Goal: Task Accomplishment & Management: Complete application form

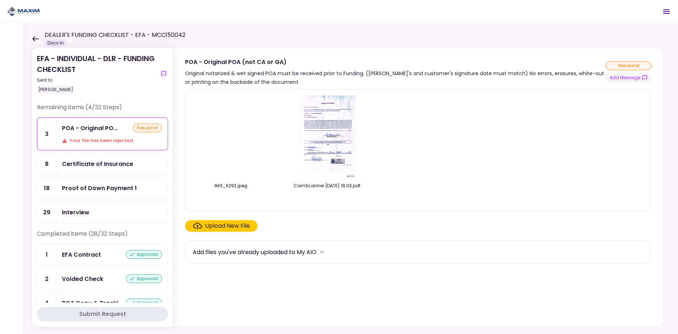
click at [324, 136] on img at bounding box center [327, 137] width 59 height 83
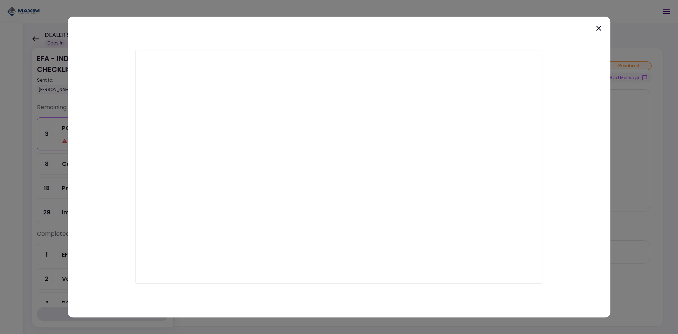
click at [599, 25] on icon at bounding box center [598, 28] width 9 height 9
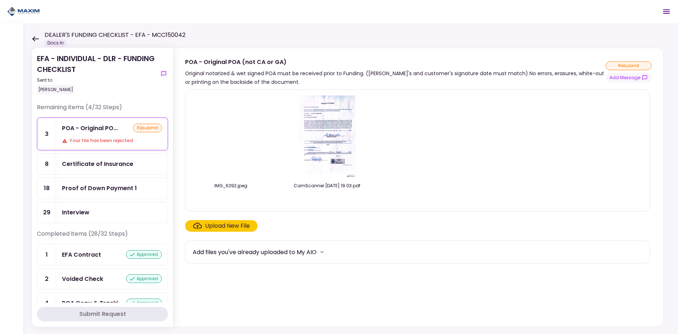
click at [231, 137] on img at bounding box center [231, 137] width 0 height 0
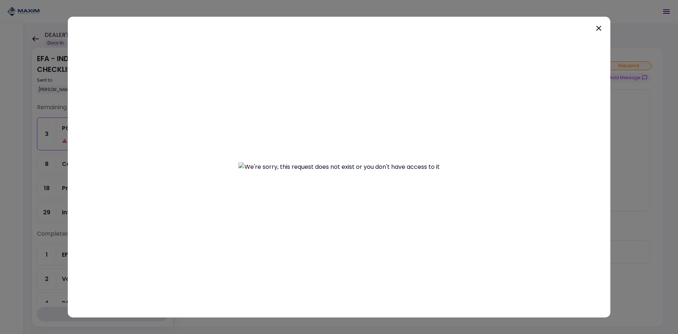
click at [598, 30] on icon at bounding box center [598, 28] width 9 height 9
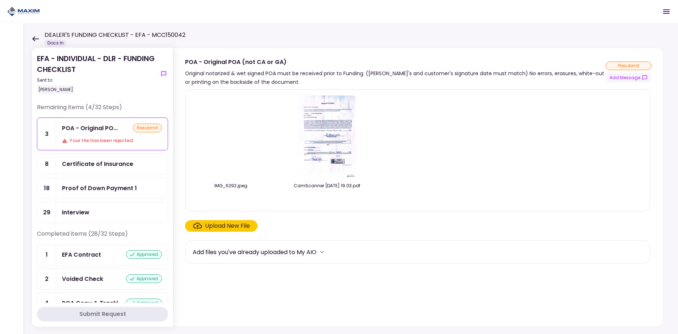
click at [122, 161] on div "Certificate of Insurance" at bounding box center [97, 164] width 71 height 9
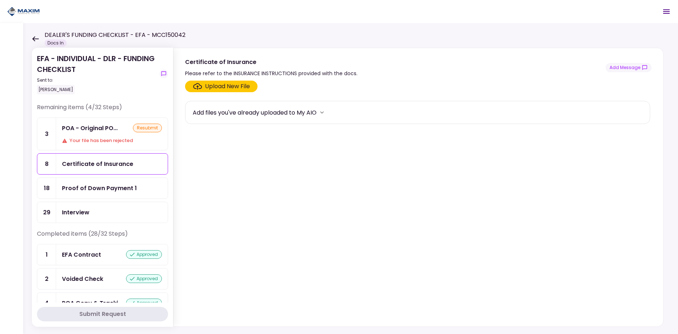
click at [106, 130] on div "POA - Original PO..." at bounding box center [90, 128] width 56 height 9
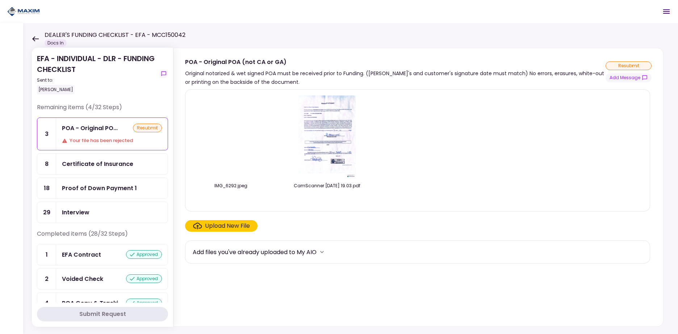
click at [149, 126] on div "resubmit" at bounding box center [147, 128] width 29 height 9
click at [231, 137] on img at bounding box center [231, 137] width 0 height 0
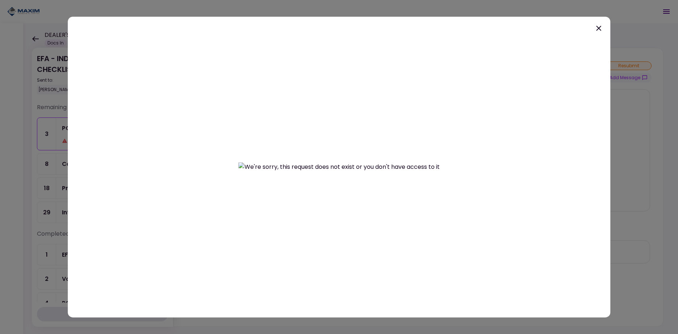
click at [599, 26] on icon at bounding box center [598, 28] width 9 height 9
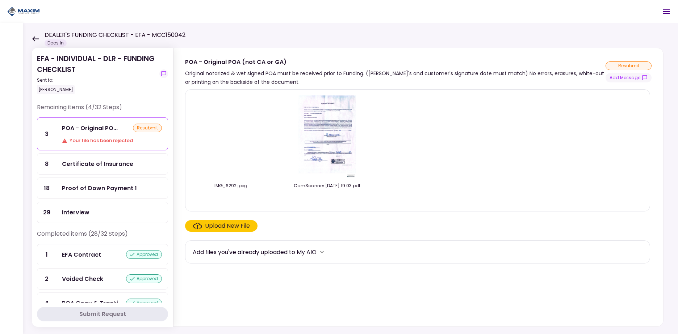
click at [231, 137] on img at bounding box center [231, 137] width 0 height 0
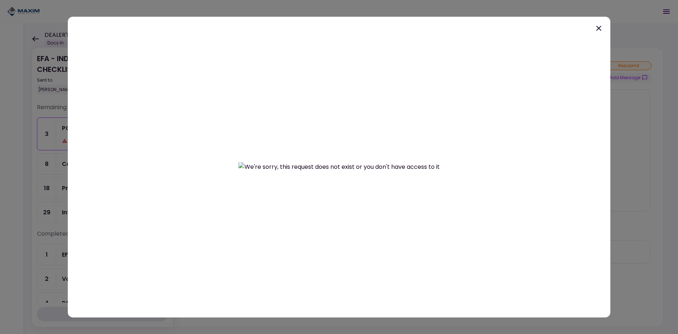
drag, startPoint x: 596, startPoint y: 28, endPoint x: 585, endPoint y: 32, distance: 12.1
click at [596, 28] on icon at bounding box center [598, 28] width 9 height 9
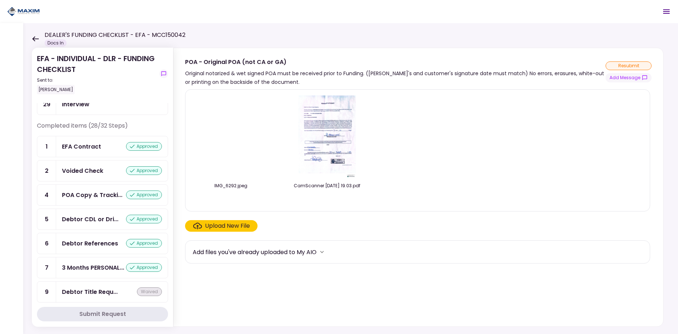
scroll to position [109, 0]
drag, startPoint x: 168, startPoint y: 161, endPoint x: 168, endPoint y: 179, distance: 18.5
click at [168, 179] on section "EFA - INDIVIDUAL - DLR - FUNDING CHECKLIST Sent to: [PERSON_NAME] Remaining ite…" at bounding box center [102, 187] width 141 height 279
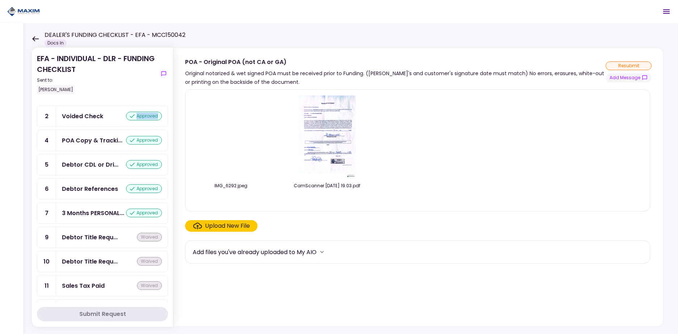
scroll to position [0, 0]
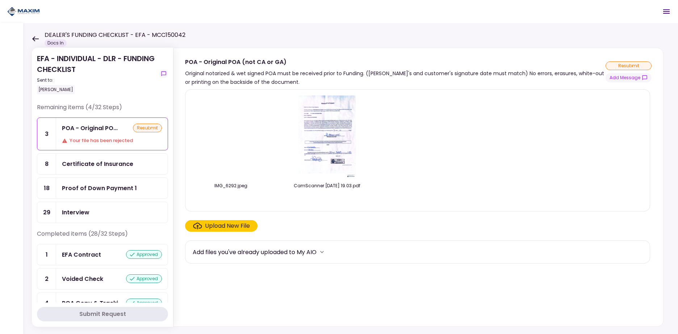
click at [143, 77] on div "Sent to:" at bounding box center [96, 80] width 119 height 7
click at [162, 72] on icon "show-messages" at bounding box center [164, 74] width 6 height 6
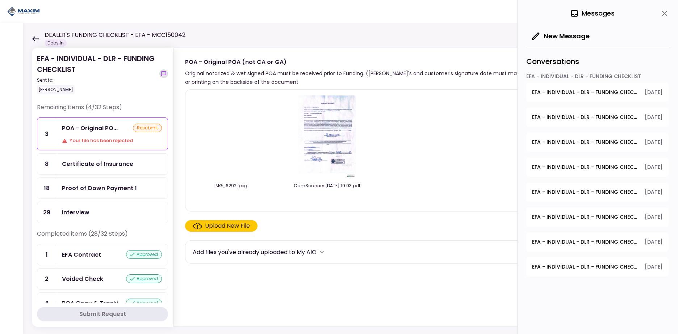
click at [162, 72] on icon "show-messages" at bounding box center [164, 74] width 6 height 6
click at [33, 39] on icon at bounding box center [35, 38] width 7 height 5
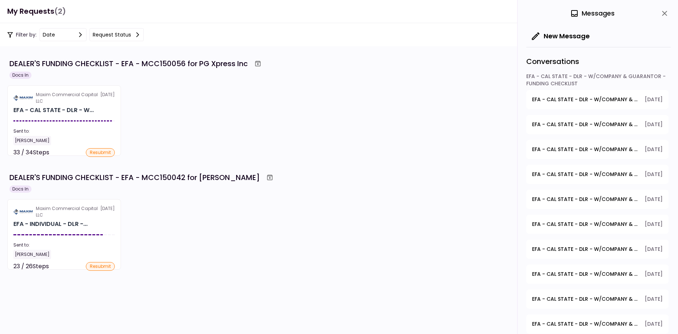
click at [662, 15] on icon "close" at bounding box center [664, 13] width 9 height 9
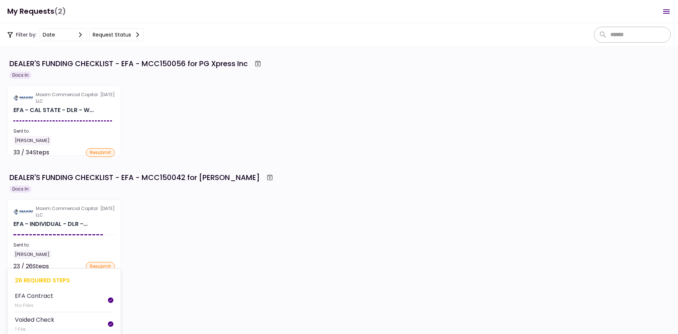
click at [92, 219] on section "Maxim Commercial Capital LLC 29 Sep EFA - INDIVIDUAL - DLR -... Sent to: Kevin …" at bounding box center [64, 234] width 114 height 71
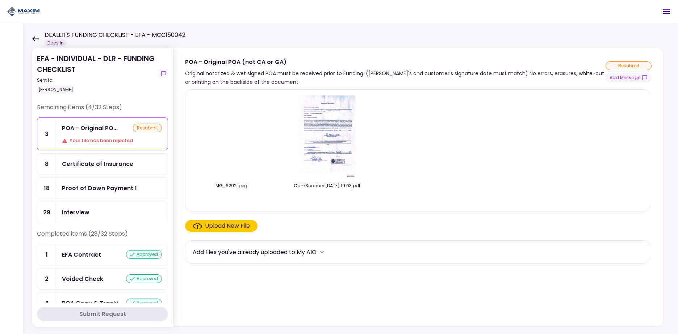
click at [102, 163] on div "Certificate of Insurance" at bounding box center [97, 164] width 71 height 9
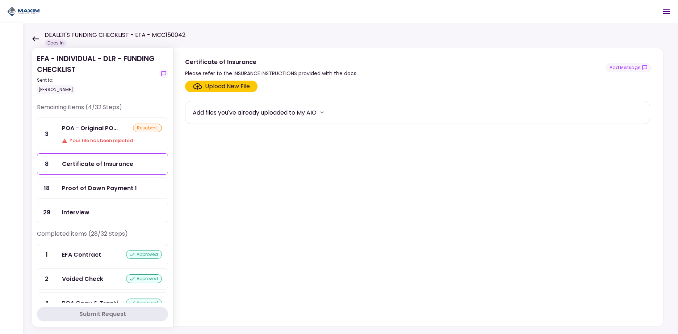
click at [101, 129] on div "POA - Original PO..." at bounding box center [90, 128] width 56 height 9
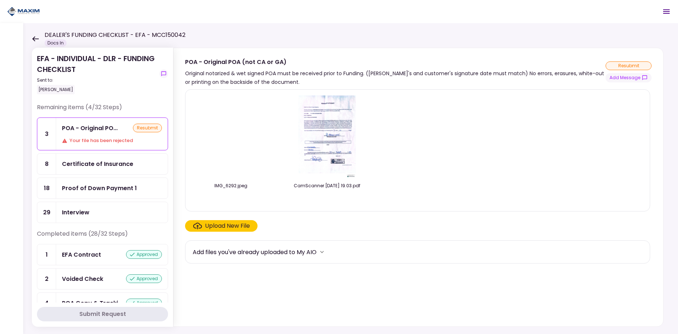
click at [231, 137] on img at bounding box center [231, 137] width 0 height 0
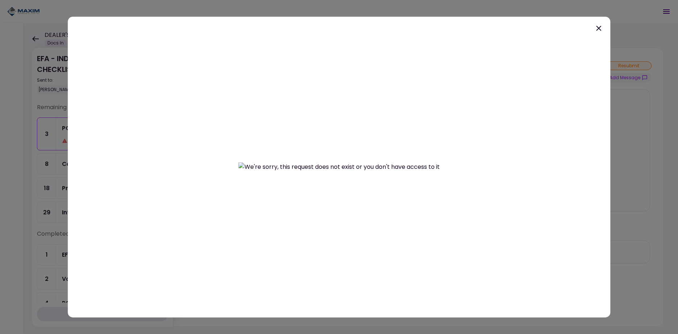
click at [598, 28] on icon at bounding box center [598, 28] width 5 height 5
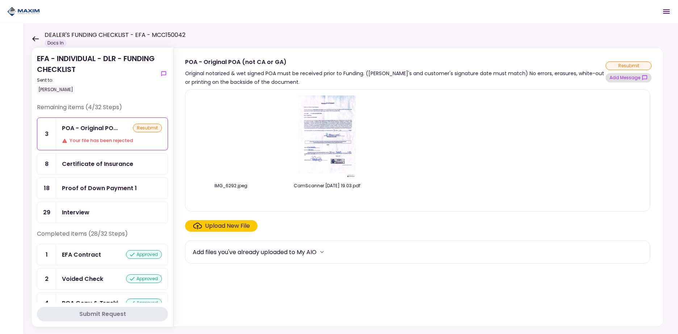
click at [631, 81] on button "Add Message" at bounding box center [628, 77] width 46 height 9
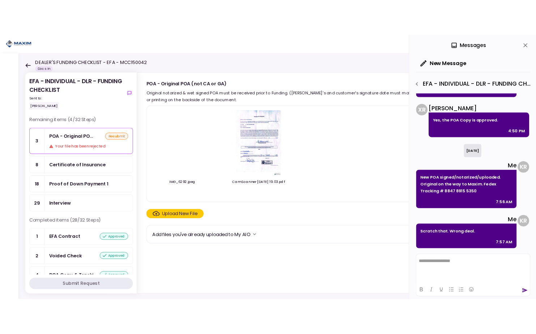
scroll to position [208, 0]
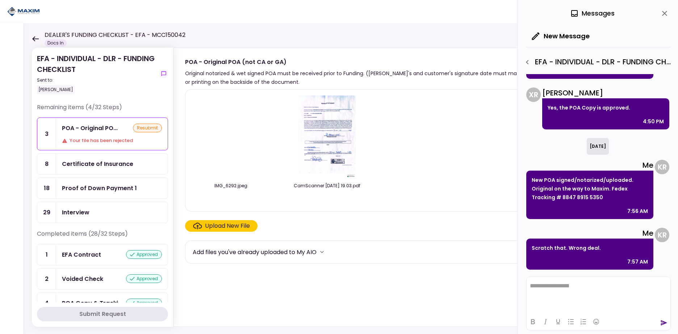
click at [481, 155] on div "IMG_6292.jpeg CamScanner 9-23-25 19.03.pdf" at bounding box center [418, 151] width 450 height 110
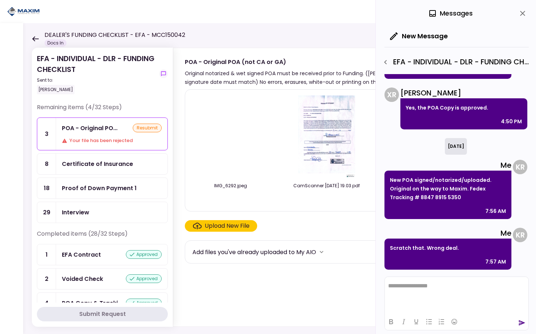
click at [225, 224] on div "Upload New File" at bounding box center [227, 226] width 45 height 9
click at [0, 0] on input "Upload New File" at bounding box center [0, 0] width 0 height 0
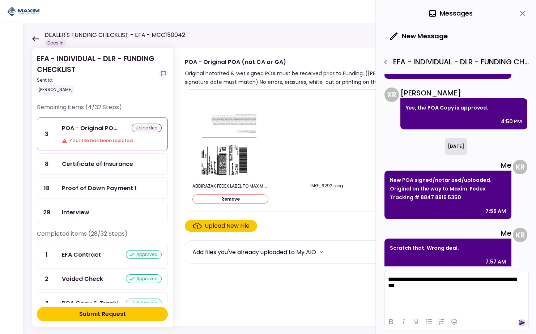
click at [522, 324] on icon "send" at bounding box center [522, 323] width 7 height 5
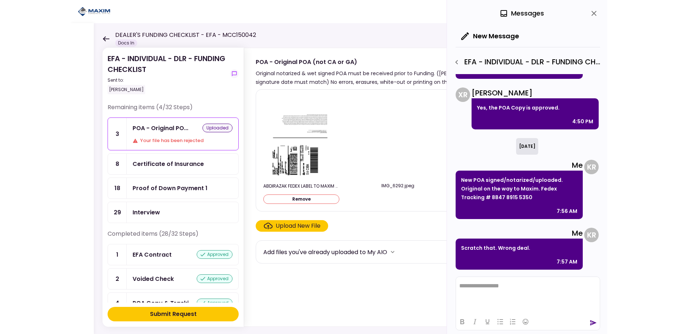
scroll to position [267, 0]
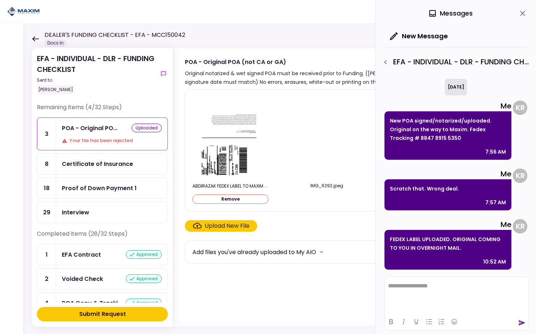
click at [108, 312] on div "Submit Request" at bounding box center [102, 314] width 47 height 9
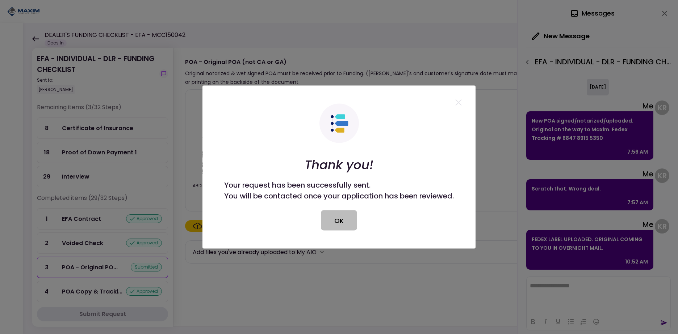
click at [324, 215] on button "OK" at bounding box center [339, 221] width 36 height 20
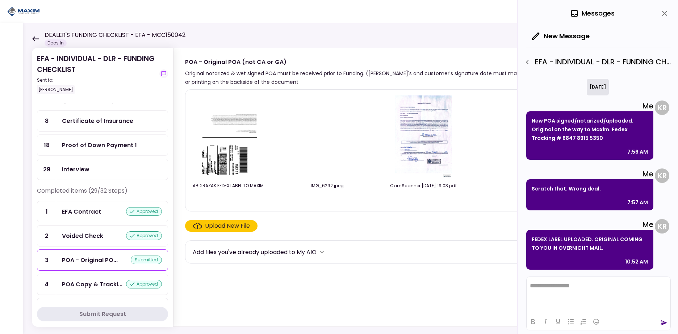
scroll to position [0, 0]
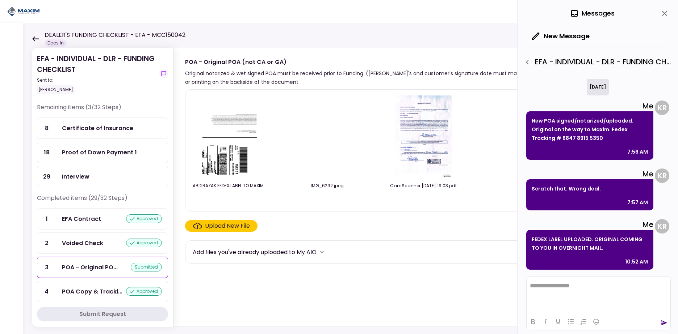
click at [39, 38] on div "DEALER'S FUNDING CHECKLIST - EFA - MCC150042 Docs In" at bounding box center [108, 39] width 153 height 16
click at [34, 38] on icon at bounding box center [35, 38] width 7 height 5
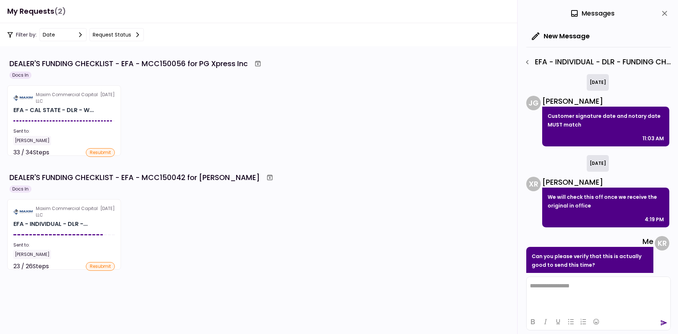
scroll to position [267, 0]
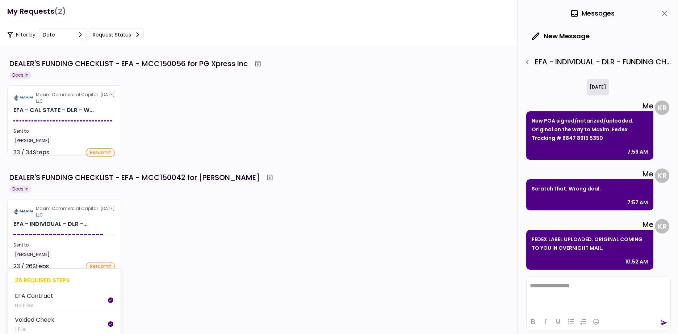
click at [75, 233] on section "Maxim Commercial Capital LLC 29 Sep EFA - INDIVIDUAL - DLR -... Sent to: Kevin …" at bounding box center [64, 234] width 114 height 71
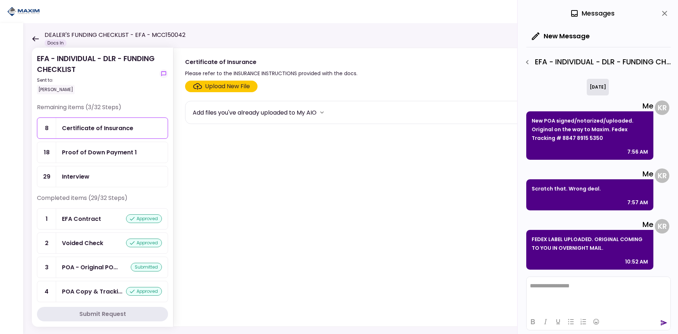
click at [35, 38] on icon at bounding box center [35, 38] width 7 height 5
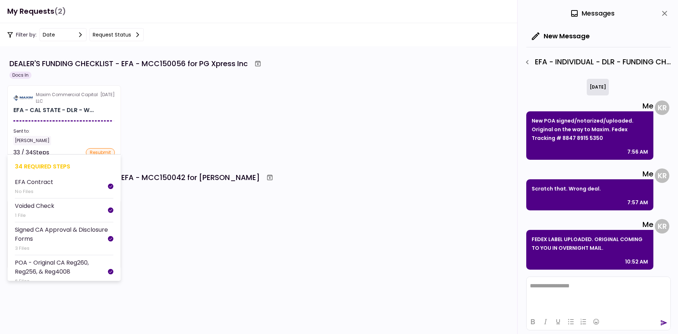
click at [66, 110] on div "EFA - CAL STATE - DLR - W..." at bounding box center [53, 110] width 80 height 9
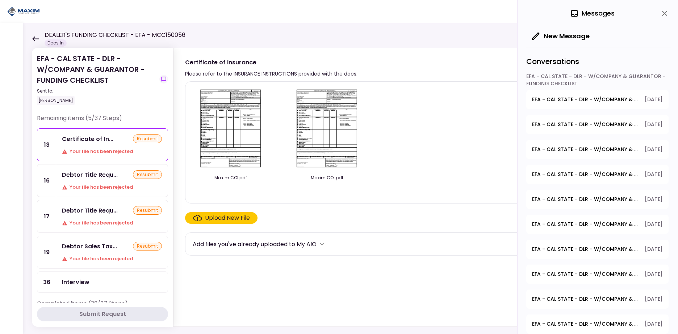
click at [666, 12] on icon "close" at bounding box center [664, 13] width 5 height 5
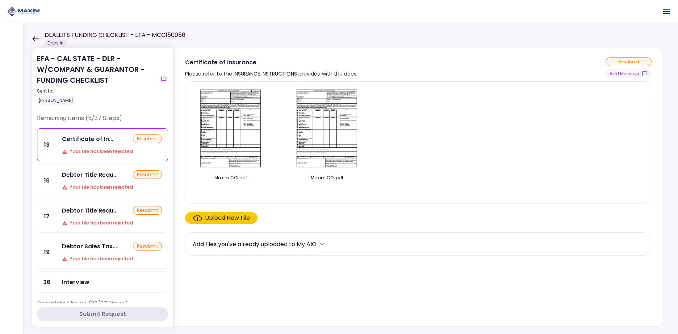
click at [38, 36] on icon at bounding box center [35, 38] width 7 height 5
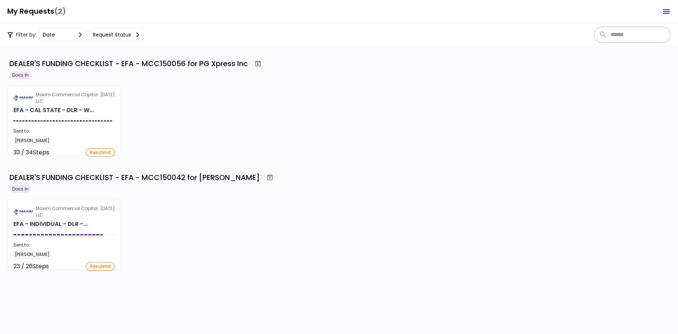
click at [130, 35] on button "Request status" at bounding box center [116, 34] width 54 height 13
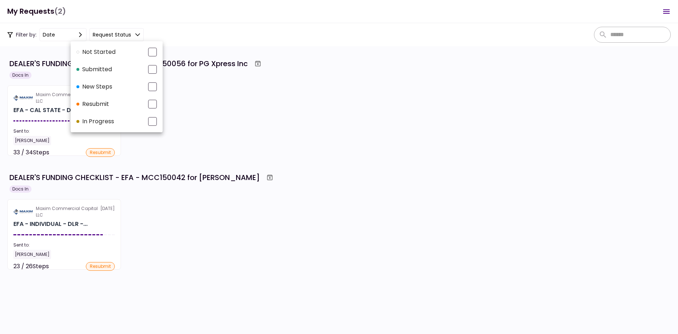
click at [134, 34] on div at bounding box center [339, 167] width 678 height 334
